Goal: Browse casually: Explore the website without a specific task or goal

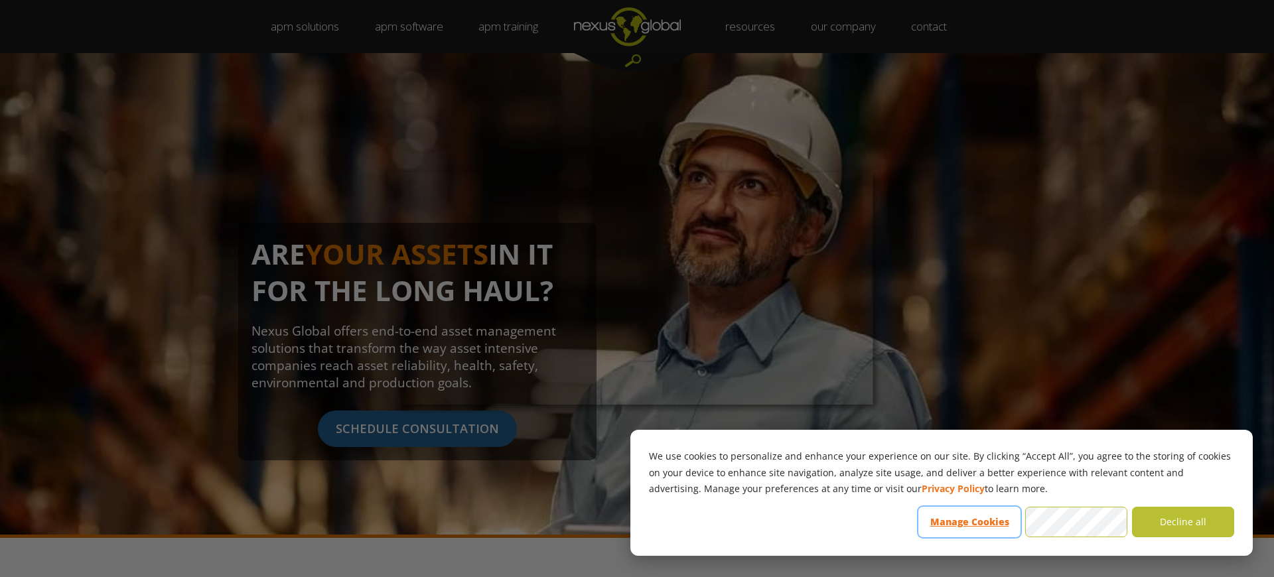
click at [970, 522] on button "Manage Cookies" at bounding box center [969, 522] width 102 height 31
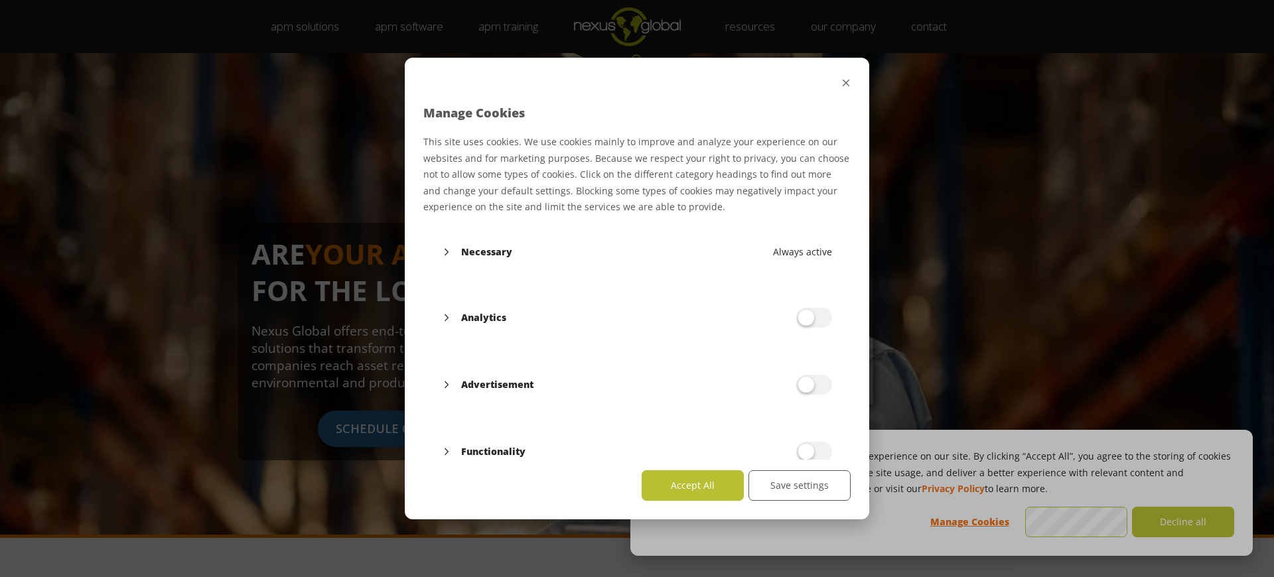
click at [1076, 522] on div "Manage Cookies This site uses cookies. We use cookies mainly to improve and ana…" at bounding box center [637, 288] width 1274 height 577
